Goal: Task Accomplishment & Management: Manage account settings

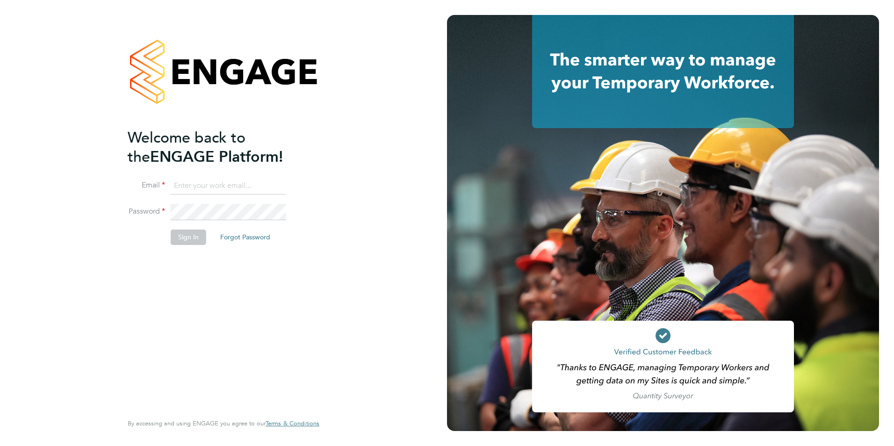
type input "Claire@northbuildrecruit.com"
click at [188, 244] on button "Sign In" at bounding box center [189, 237] width 36 height 15
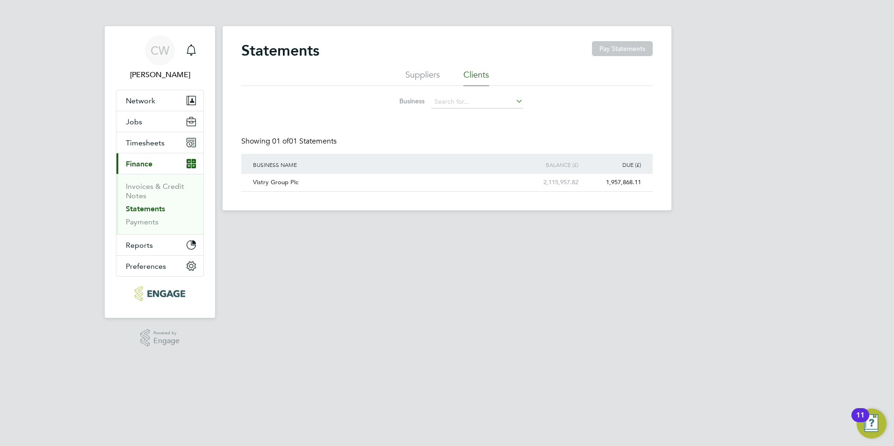
click at [151, 207] on link "Statements" at bounding box center [145, 208] width 39 height 9
click at [635, 181] on icon at bounding box center [631, 182] width 9 height 11
click at [608, 203] on li "Download statement" at bounding box center [599, 204] width 74 height 13
click at [705, 186] on div "CW [PERSON_NAME] Notifications Applications: Network Businesses Sites Workers C…" at bounding box center [447, 112] width 894 height 225
click at [178, 245] on button "Reports" at bounding box center [159, 245] width 87 height 21
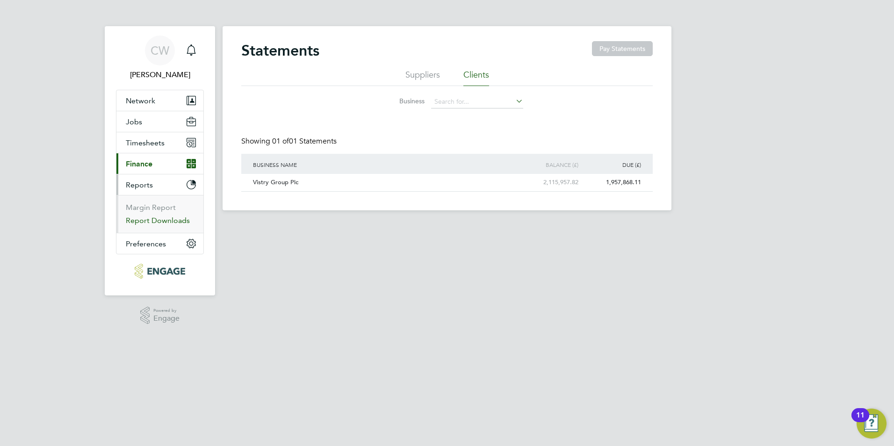
click at [171, 223] on link "Report Downloads" at bounding box center [158, 220] width 64 height 9
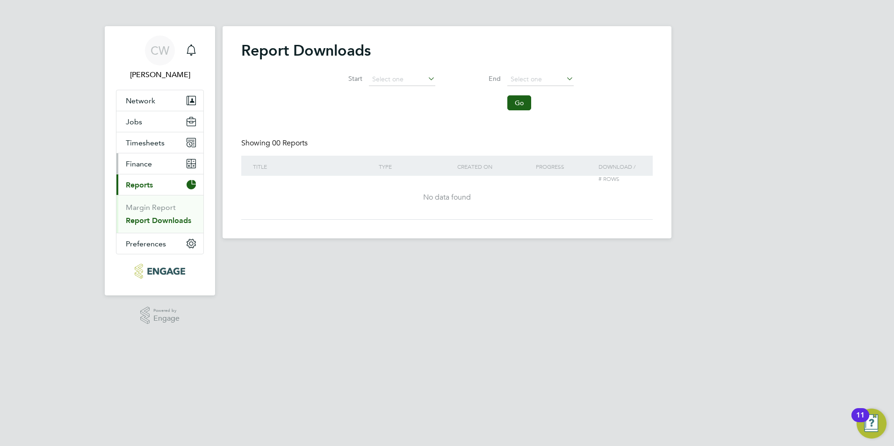
click at [181, 163] on button "Finance" at bounding box center [159, 163] width 87 height 21
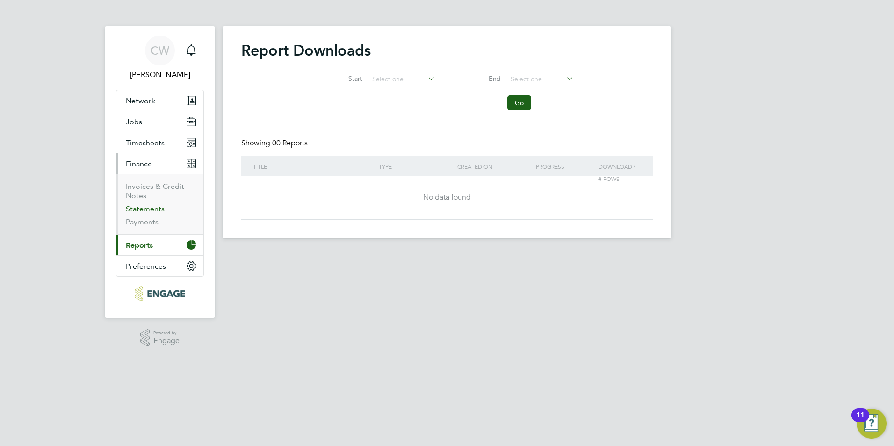
click at [153, 209] on link "Statements" at bounding box center [145, 208] width 39 height 9
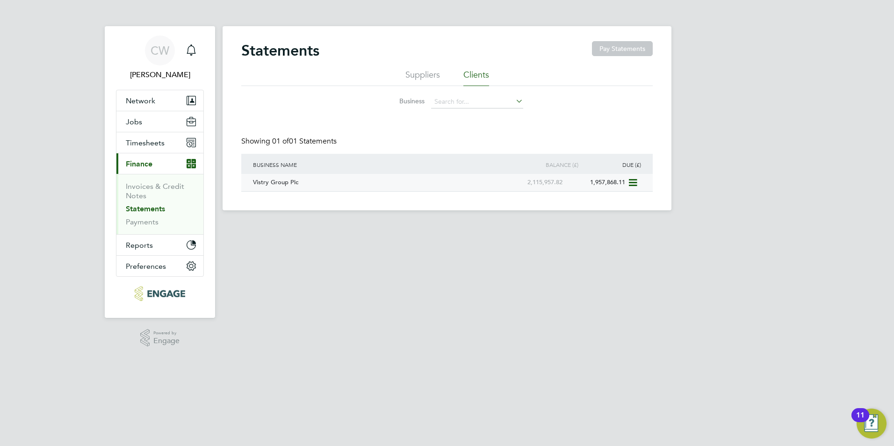
click at [604, 183] on div "1,957,868.11" at bounding box center [596, 182] width 63 height 17
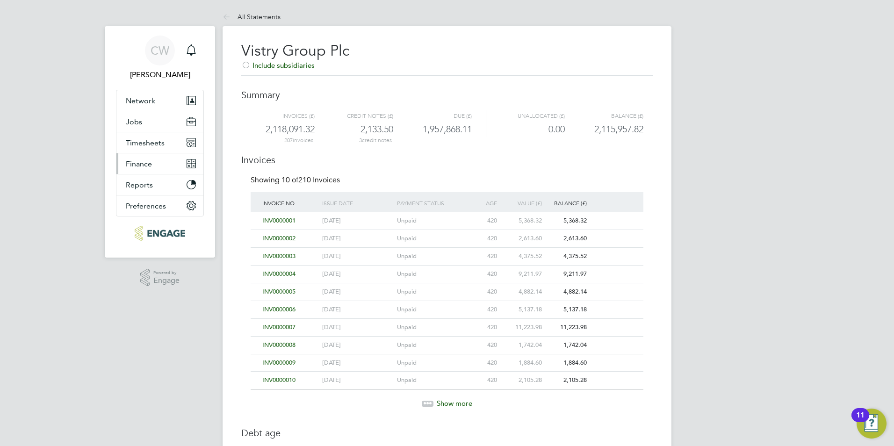
click at [176, 161] on button "Finance" at bounding box center [159, 163] width 87 height 21
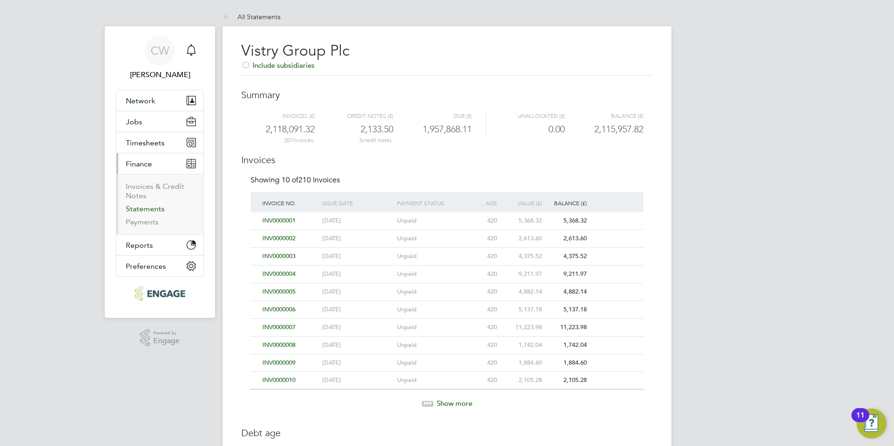
click at [154, 209] on link "Statements" at bounding box center [145, 208] width 39 height 9
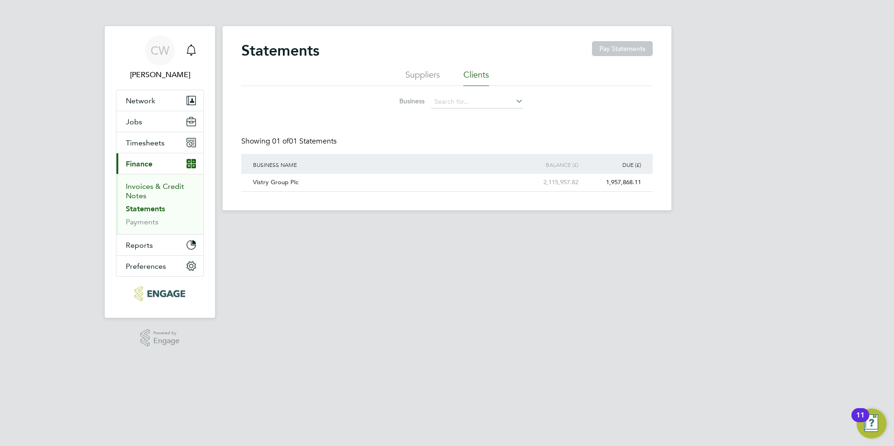
click at [155, 185] on link "Invoices & Credit Notes" at bounding box center [155, 191] width 58 height 18
